Goal: Navigation & Orientation: Find specific page/section

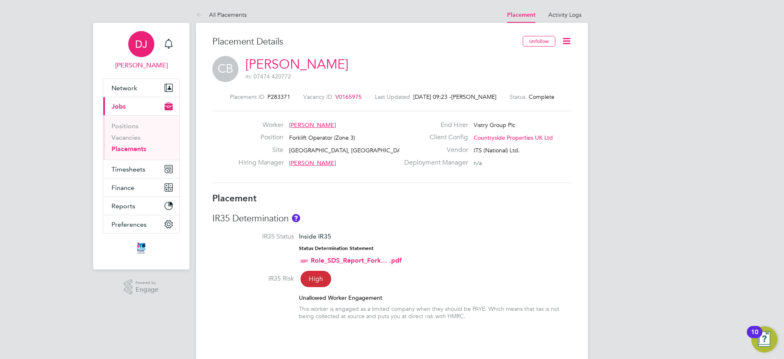
click at [142, 48] on span "DJ" at bounding box center [141, 44] width 12 height 11
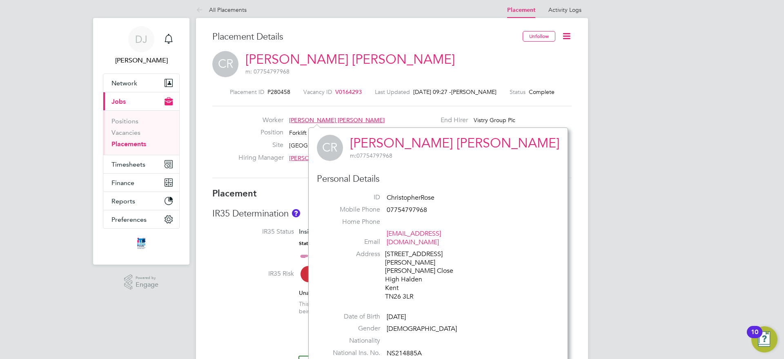
click at [502, 60] on div "[PERSON_NAME] [PERSON_NAME] m: 07754797968" at bounding box center [391, 65] width 359 height 28
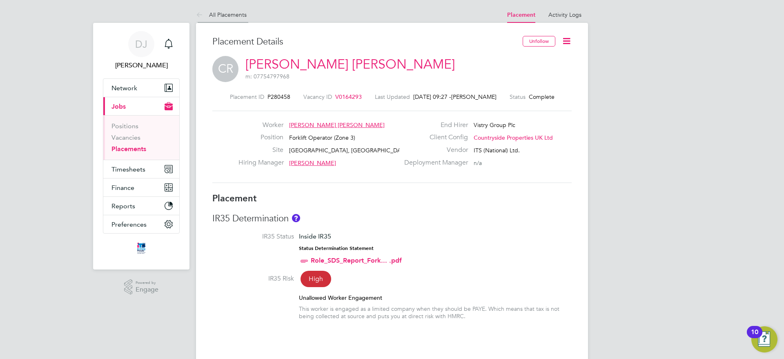
click at [204, 10] on icon at bounding box center [201, 15] width 10 height 10
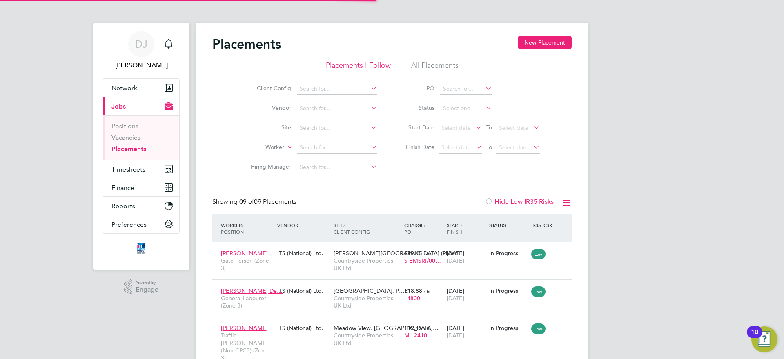
scroll to position [31, 71]
